Goal: Task Accomplishment & Management: Manage account settings

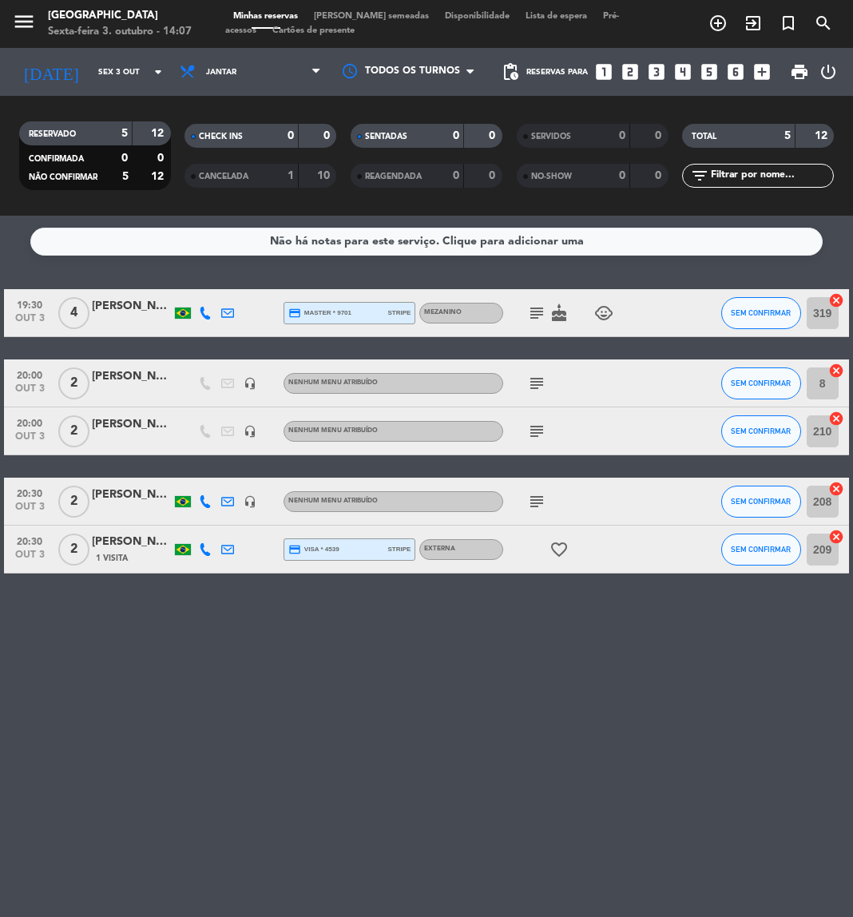
click at [529, 318] on icon "subject" at bounding box center [536, 313] width 19 height 19
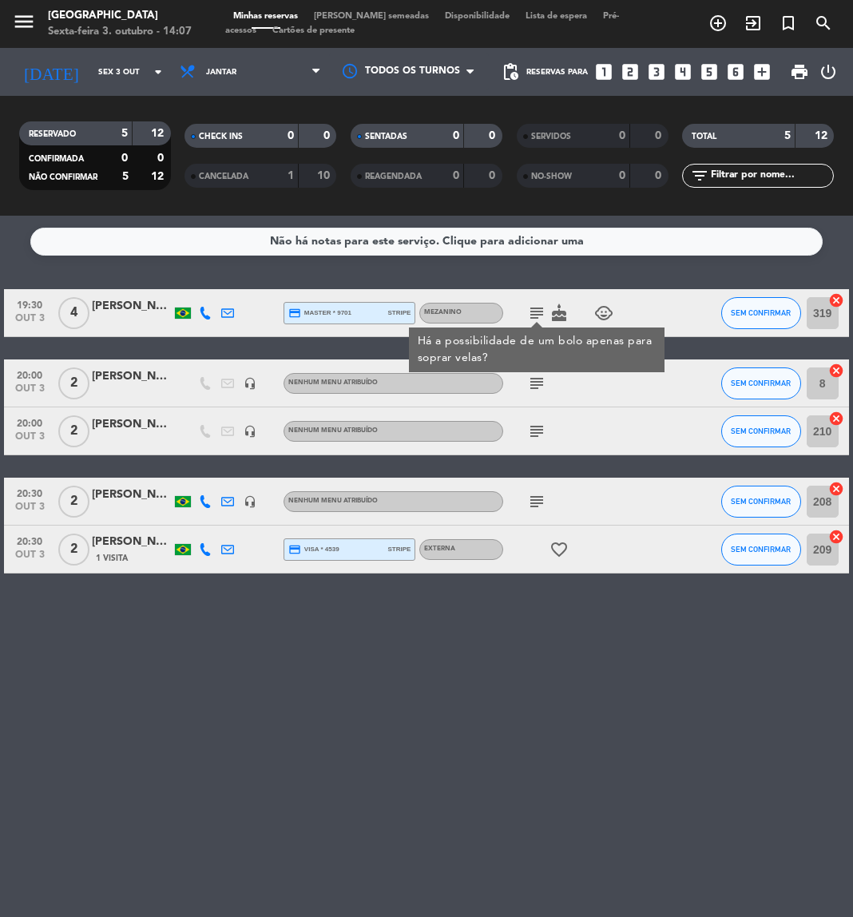
click at [114, 306] on div "[PERSON_NAME]" at bounding box center [132, 306] width 80 height 18
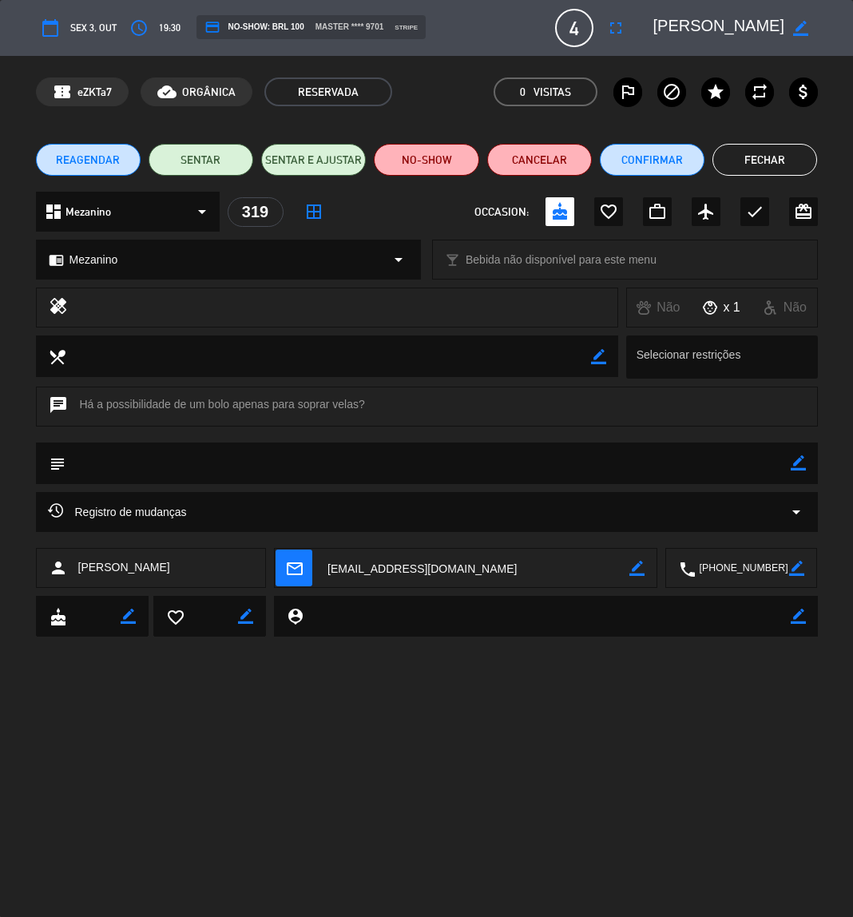
click at [805, 460] on icon "border_color" at bounding box center [798, 462] width 15 height 15
click at [773, 461] on textarea at bounding box center [428, 463] width 725 height 41
type textarea "44"
click at [801, 460] on icon at bounding box center [798, 462] width 15 height 15
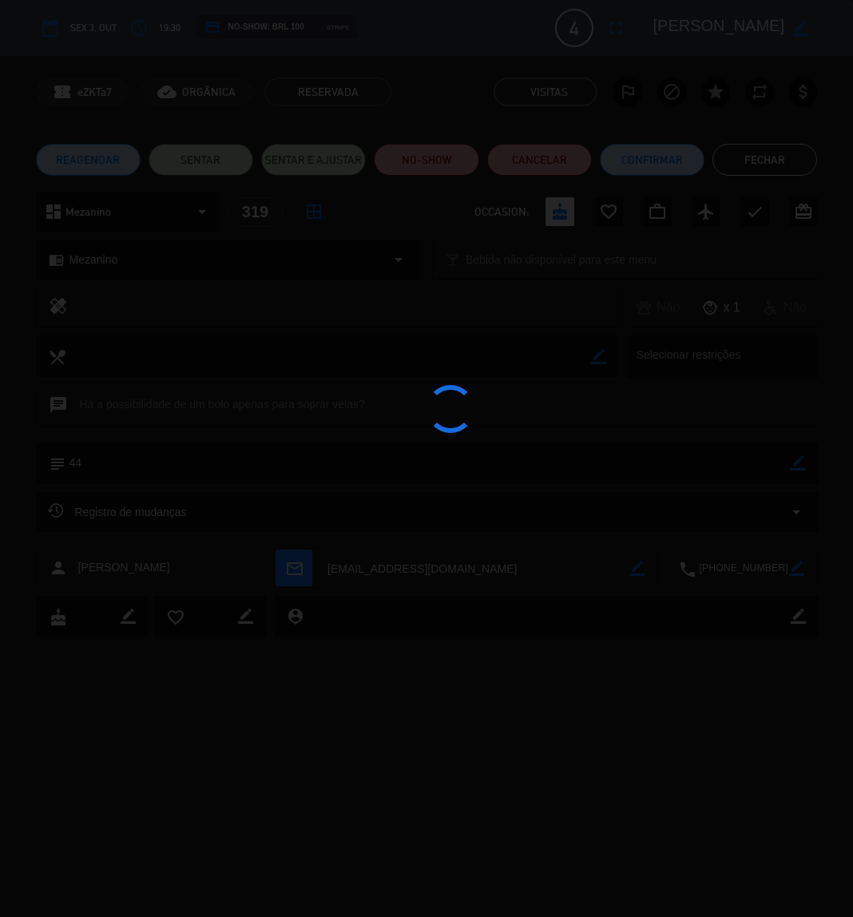
click at [755, 155] on edit-booking-info-modal "calendar_today Sex 3, out access_time 19:30 credit_card NO-SHOW: BRL 100 stripe…" at bounding box center [426, 458] width 853 height 917
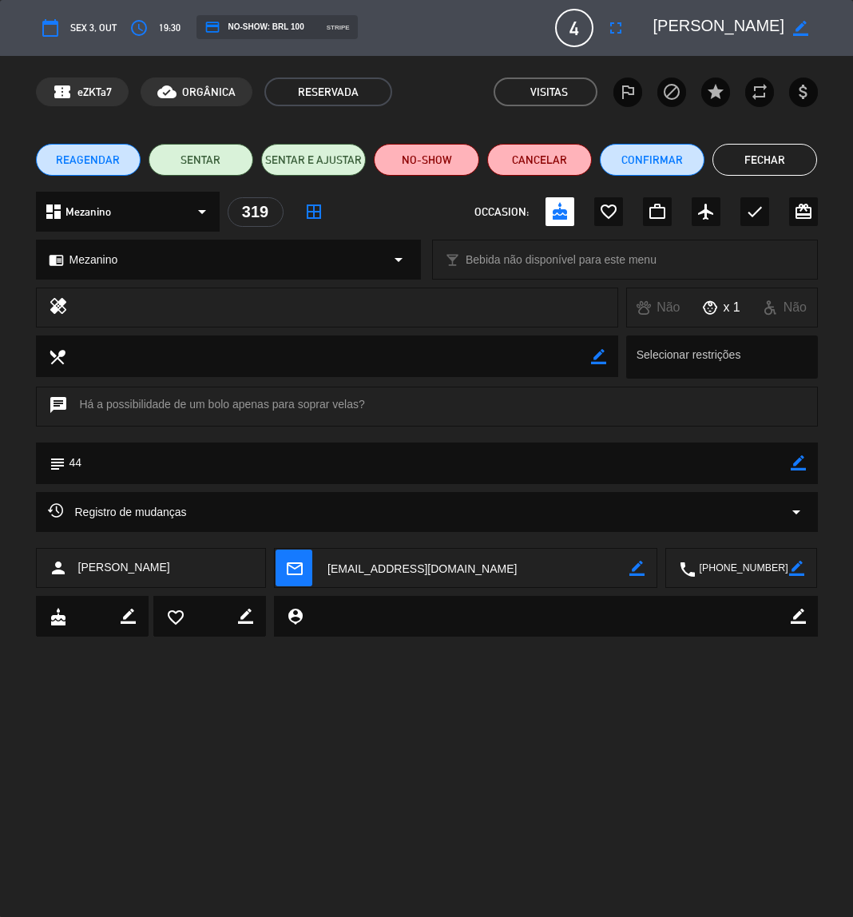
click at [755, 155] on button "Fechar" at bounding box center [765, 160] width 105 height 32
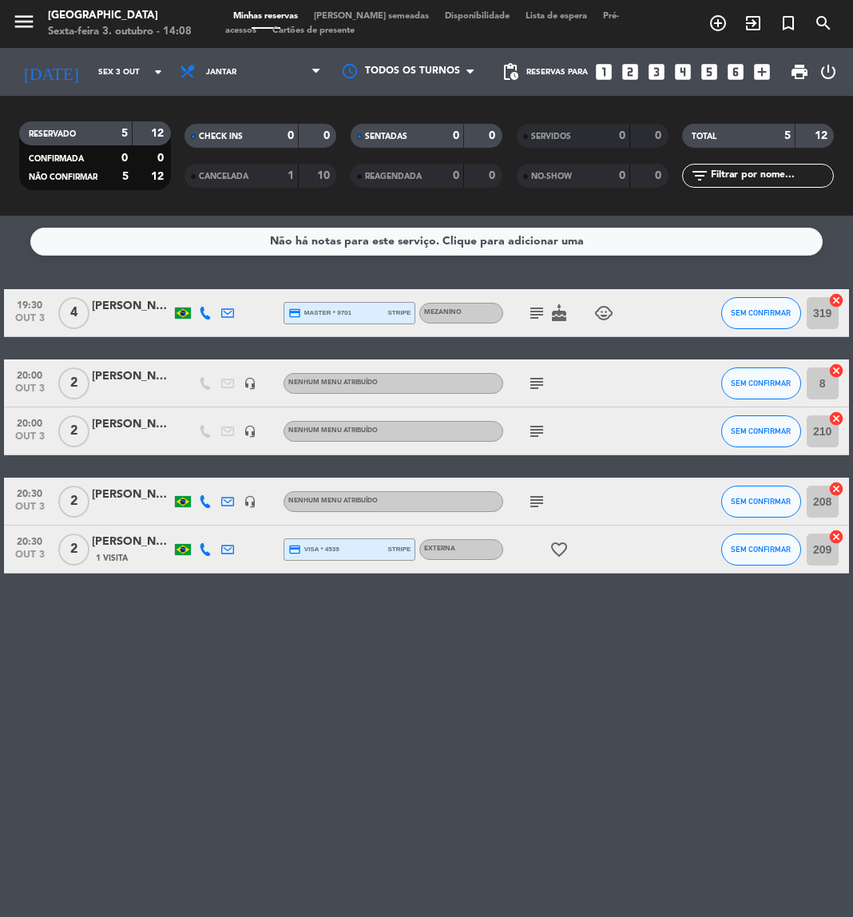
click at [124, 383] on div "[PERSON_NAME]" at bounding box center [132, 377] width 80 height 18
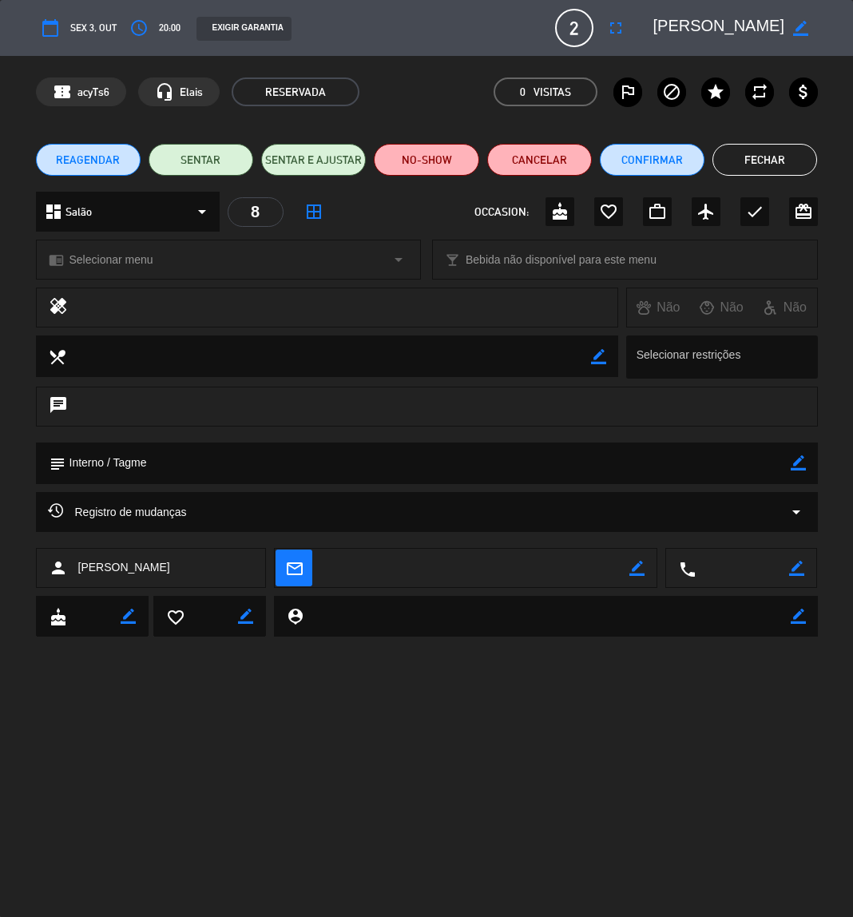
click at [798, 463] on icon "border_color" at bounding box center [798, 462] width 15 height 15
click at [681, 464] on textarea at bounding box center [428, 463] width 725 height 41
type textarea "40 / Interno / Tagme"
click at [805, 462] on icon at bounding box center [798, 462] width 15 height 15
click at [758, 164] on button "Fechar" at bounding box center [765, 160] width 105 height 32
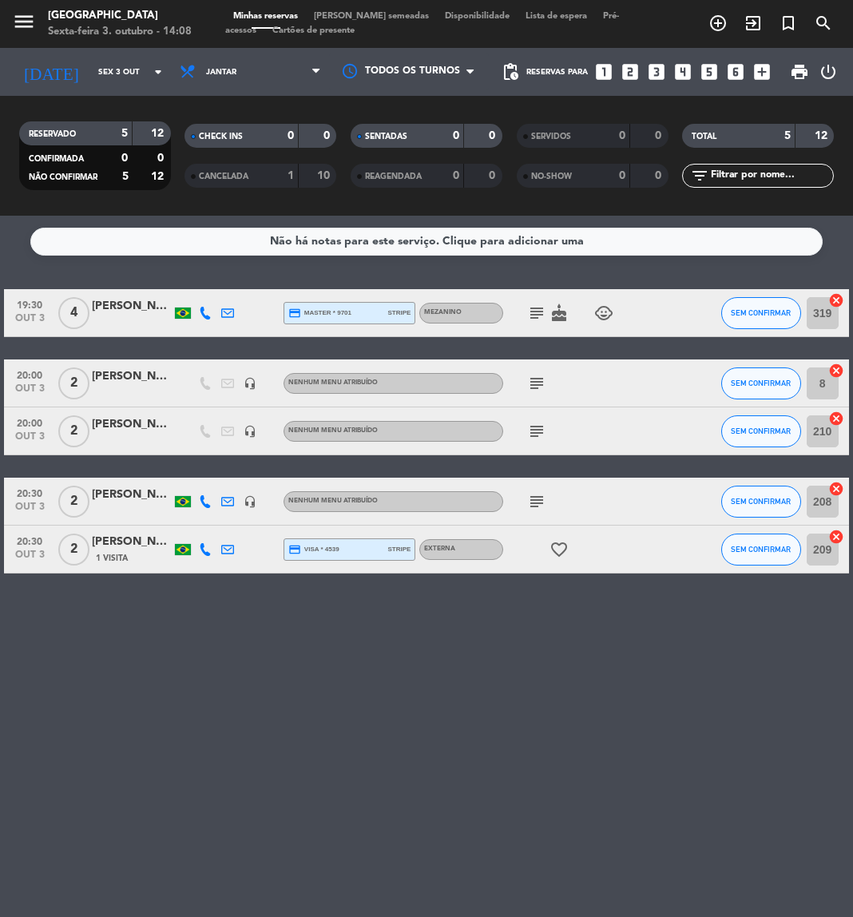
click at [532, 426] on icon "subject" at bounding box center [536, 431] width 19 height 19
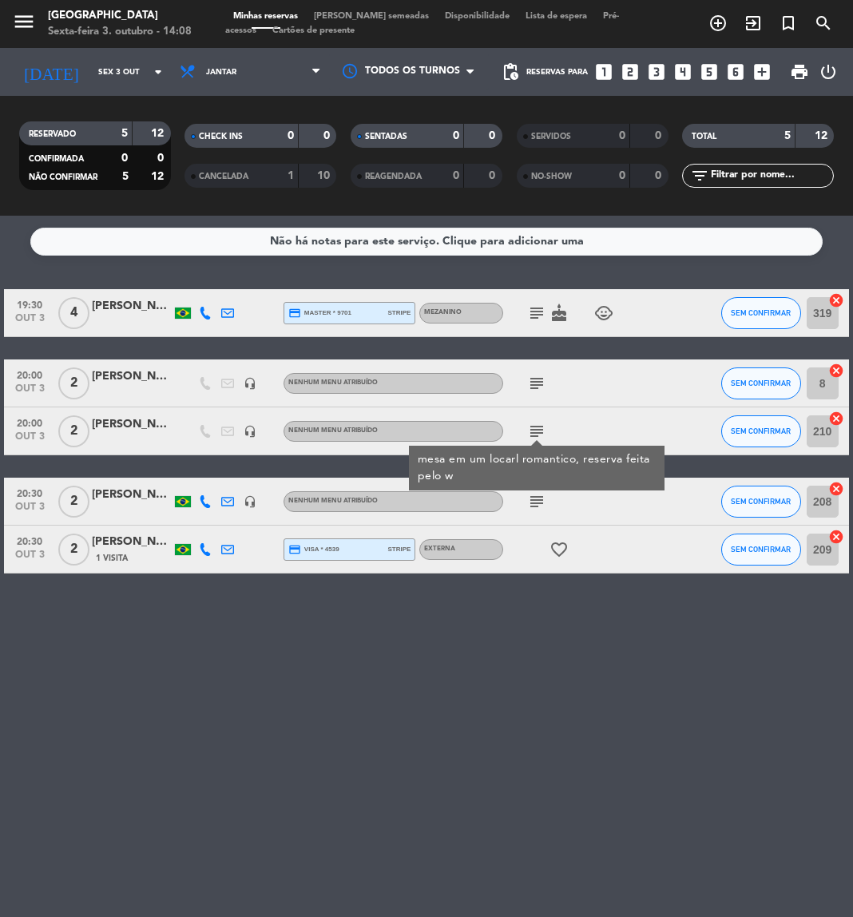
click at [116, 431] on div "[PERSON_NAME]" at bounding box center [132, 424] width 80 height 18
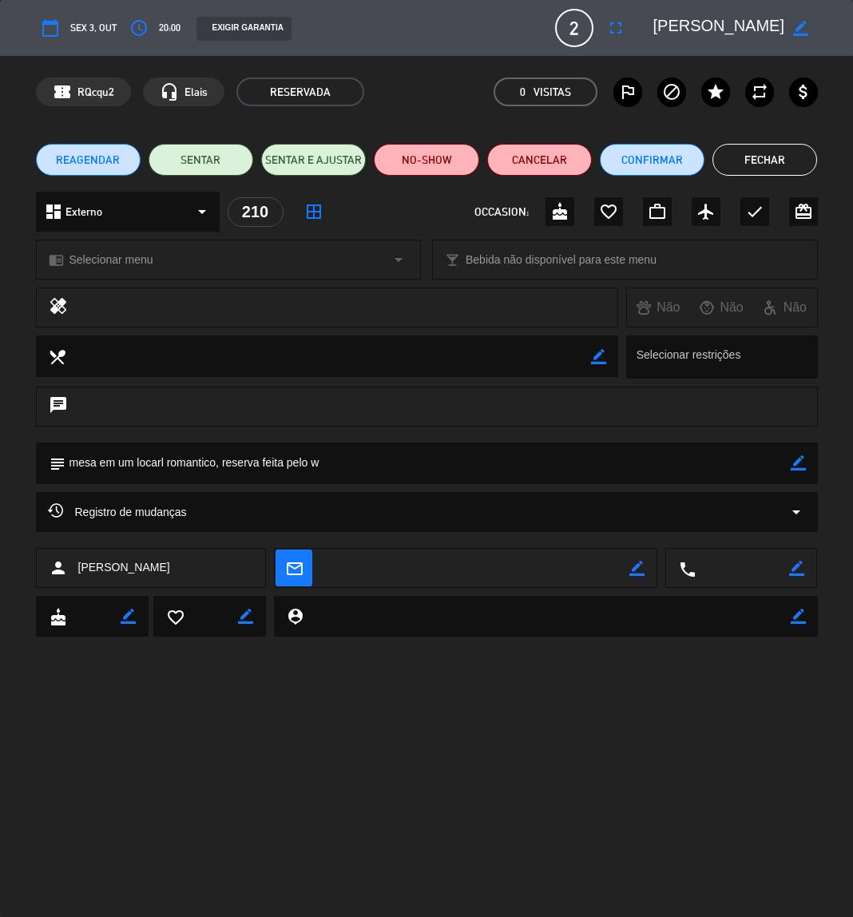
click at [805, 459] on icon "border_color" at bounding box center [798, 462] width 15 height 15
click at [680, 469] on textarea at bounding box center [428, 463] width 725 height 41
type textarea "113 / mesa em um locarl romantico, reserva feita pelo w"
click at [802, 461] on icon at bounding box center [798, 462] width 15 height 15
click at [734, 165] on button "Fechar" at bounding box center [765, 160] width 105 height 32
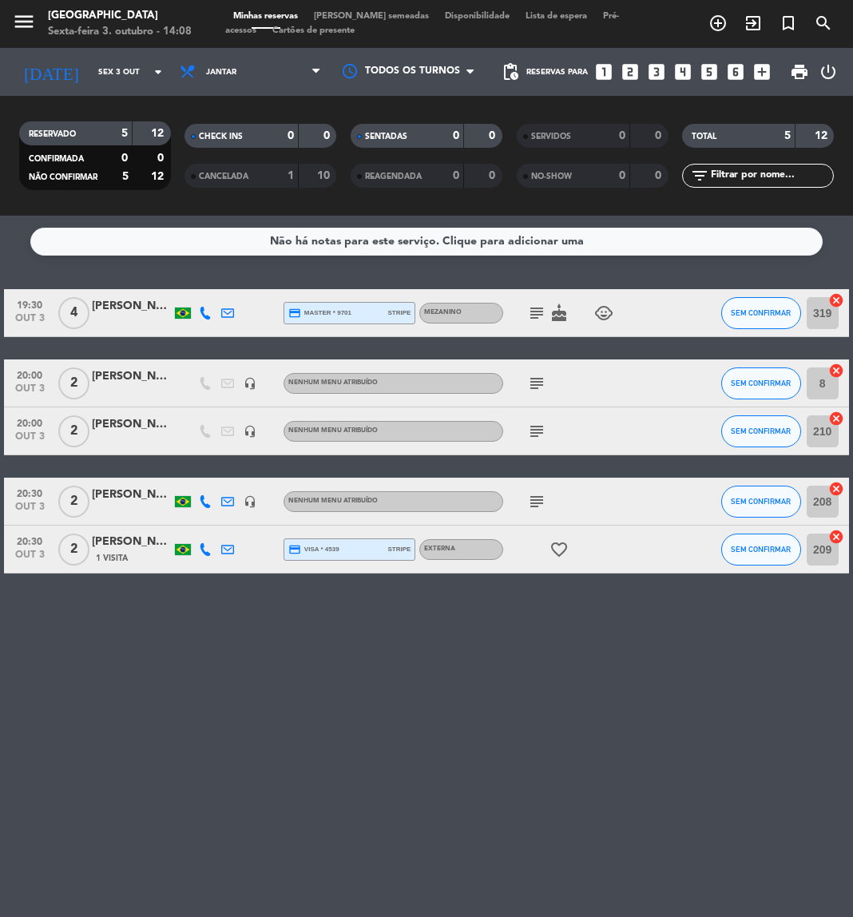
click at [117, 495] on div "[PERSON_NAME]" at bounding box center [132, 495] width 80 height 18
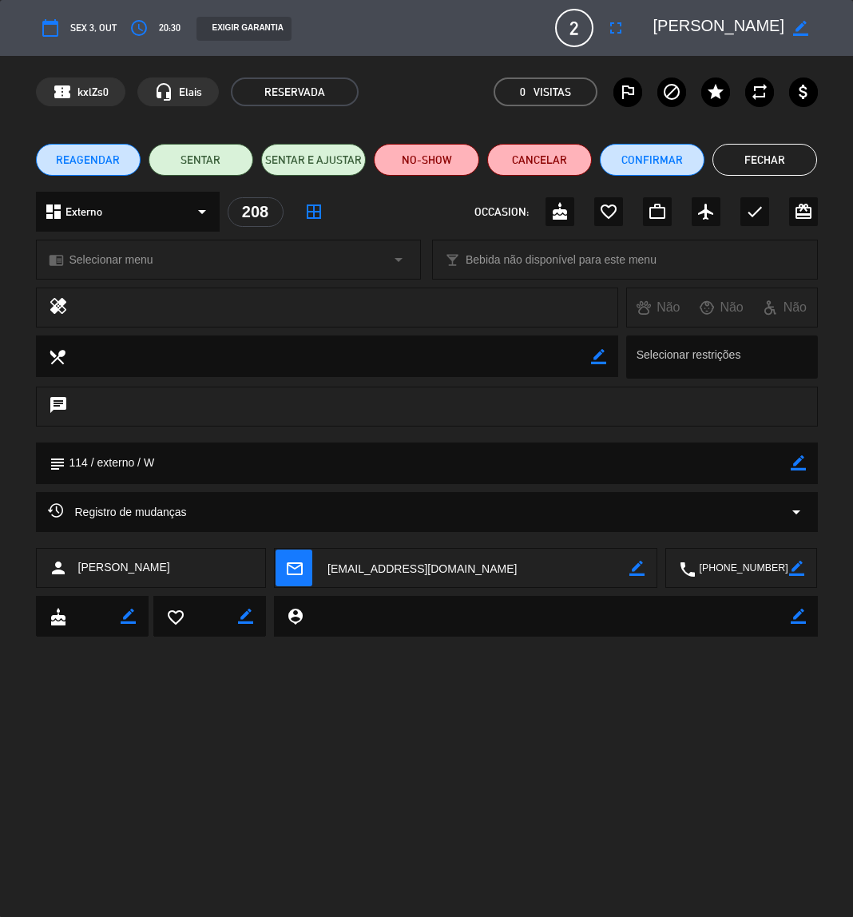
click at [771, 158] on button "Fechar" at bounding box center [765, 160] width 105 height 32
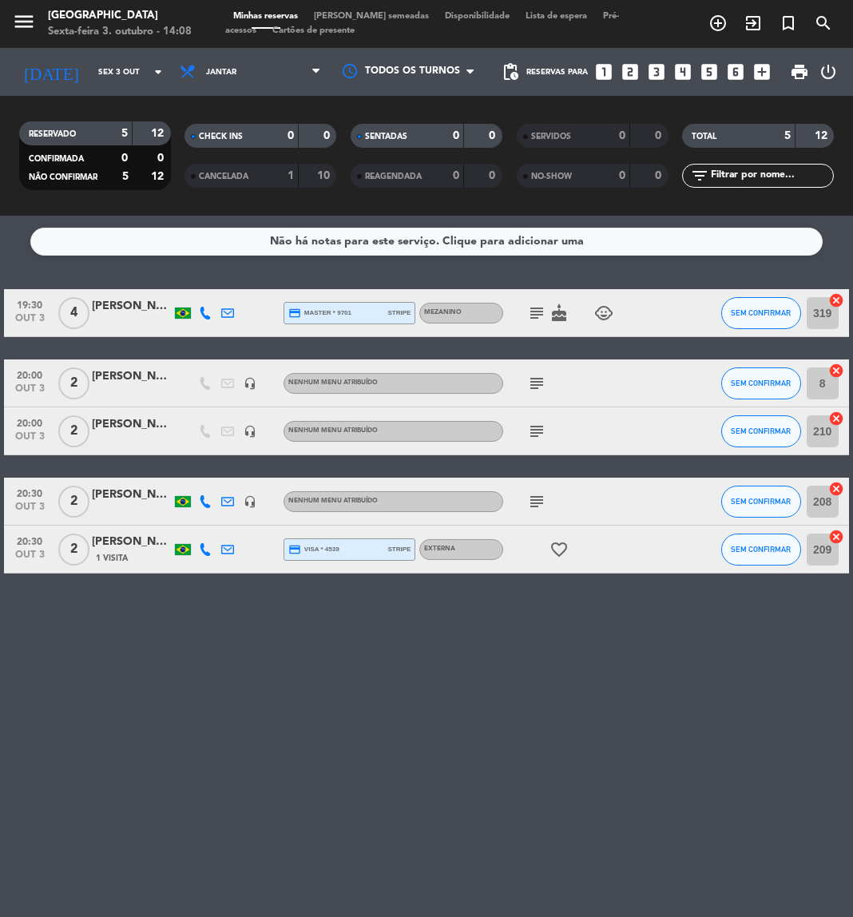
click at [129, 559] on div "1 Visita" at bounding box center [132, 558] width 80 height 14
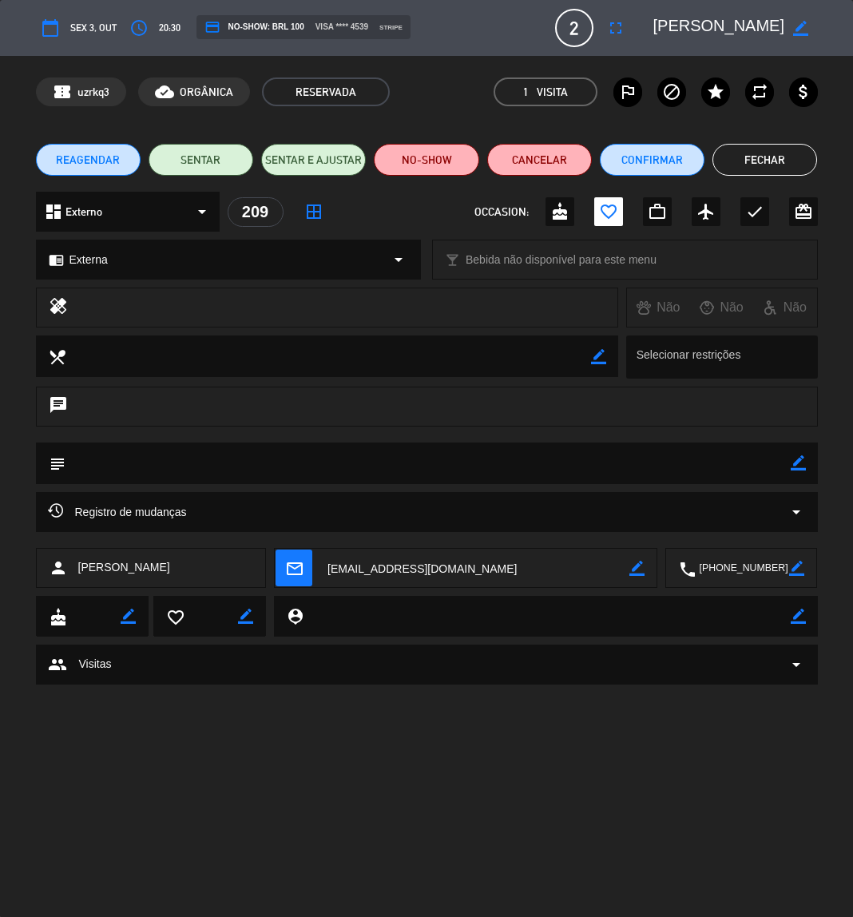
click at [796, 470] on icon "border_color" at bounding box center [798, 462] width 15 height 15
click at [739, 470] on textarea at bounding box center [428, 463] width 725 height 41
type textarea "112"
click at [800, 463] on icon at bounding box center [798, 462] width 15 height 15
click at [757, 167] on button "Fechar" at bounding box center [765, 160] width 105 height 32
